Goal: Transaction & Acquisition: Purchase product/service

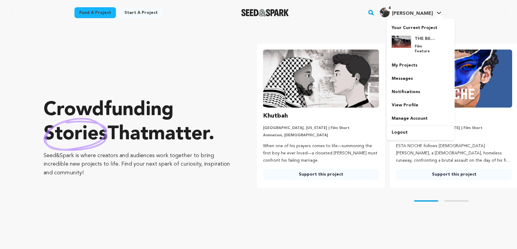
click at [424, 14] on span "[PERSON_NAME]" at bounding box center [412, 13] width 41 height 5
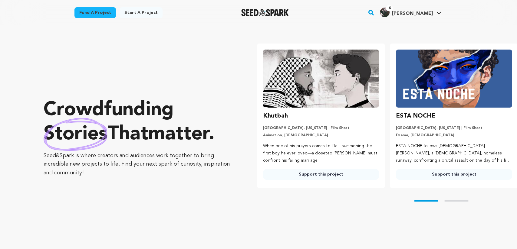
click at [424, 14] on span "[PERSON_NAME]" at bounding box center [412, 13] width 41 height 5
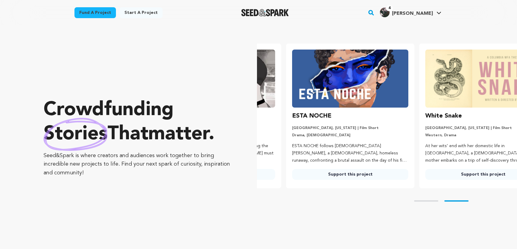
scroll to position [0, 138]
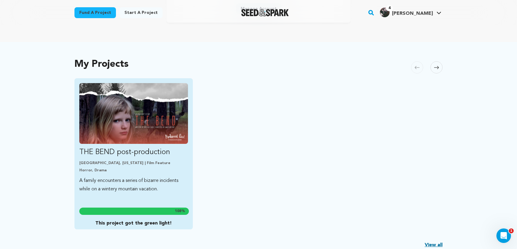
scroll to position [100, 0]
click at [129, 191] on p "A family encounters a series of bizarre incidents while on a wintery mountain v…" at bounding box center [133, 184] width 109 height 17
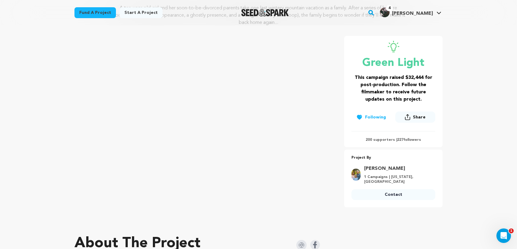
scroll to position [95, 0]
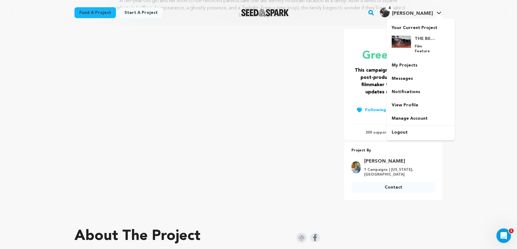
click at [434, 14] on div at bounding box center [439, 17] width 12 height 6
